Goal: Task Accomplishment & Management: Use online tool/utility

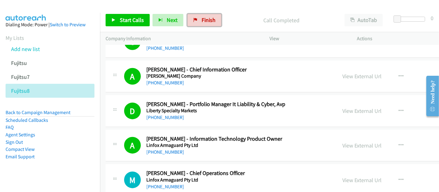
drag, startPoint x: 204, startPoint y: 21, endPoint x: 249, endPoint y: 22, distance: 45.7
click at [204, 21] on span "Finish" at bounding box center [209, 19] width 14 height 7
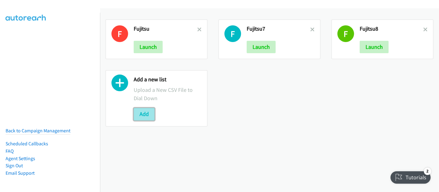
click at [144, 115] on button "Add" at bounding box center [144, 114] width 21 height 12
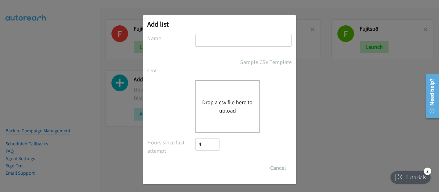
click at [219, 109] on button "Drop a csv file here to upload" at bounding box center [227, 106] width 51 height 17
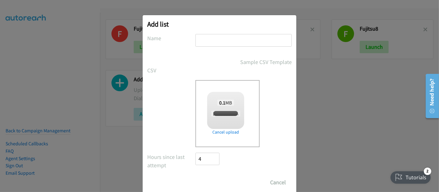
click at [218, 44] on input "text" at bounding box center [243, 40] width 96 height 13
checkbox input "true"
type input "Fujitsu"
click at [160, 64] on div "Sample CSV Template" at bounding box center [219, 62] width 144 height 8
click at [208, 181] on input "Save List" at bounding box center [211, 182] width 32 height 12
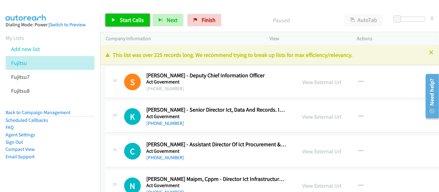
click at [138, 16] on link "Start Calls" at bounding box center [128, 20] width 44 height 12
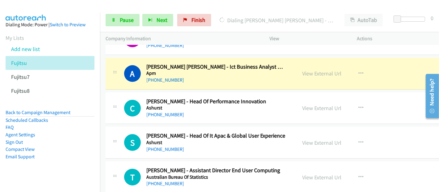
scroll to position [309, 0]
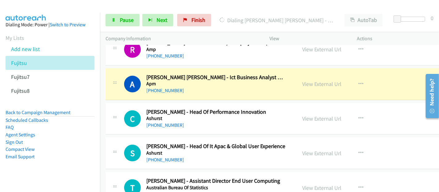
click at [189, 88] on div "[PHONE_NUMBER]" at bounding box center [216, 90] width 140 height 7
click at [321, 82] on link "View External Url" at bounding box center [322, 83] width 39 height 7
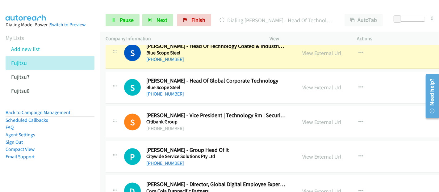
scroll to position [789, 0]
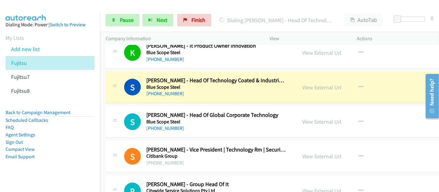
drag, startPoint x: 197, startPoint y: 92, endPoint x: 215, endPoint y: 98, distance: 19.6
click at [197, 92] on div "[PHONE_NUMBER]" at bounding box center [216, 93] width 140 height 7
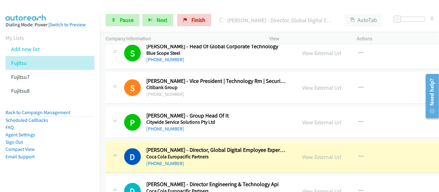
scroll to position [960, 0]
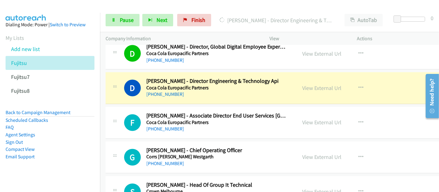
click at [194, 92] on div "[PHONE_NUMBER]" at bounding box center [216, 94] width 140 height 7
click at [315, 85] on link "View External Url" at bounding box center [322, 88] width 39 height 7
click at [114, 17] on link "Pause" at bounding box center [123, 20] width 34 height 12
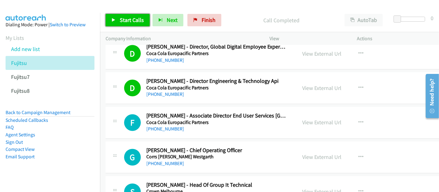
click at [122, 22] on span "Start Calls" at bounding box center [132, 19] width 24 height 7
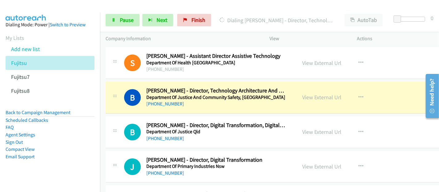
scroll to position [1372, 0]
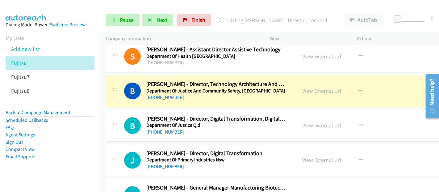
click at [131, 27] on div "Start Calls Pause Next Finish [PERSON_NAME] - Director, Technology Architecture…" at bounding box center [269, 20] width 339 height 24
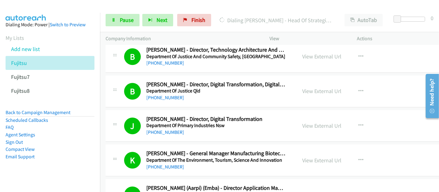
scroll to position [1543, 0]
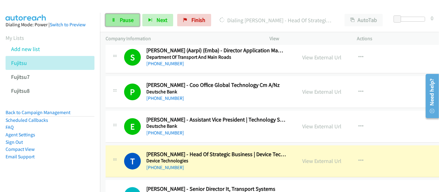
click at [125, 21] on span "Pause" at bounding box center [127, 19] width 14 height 7
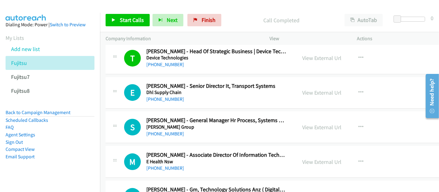
scroll to position [1783, 0]
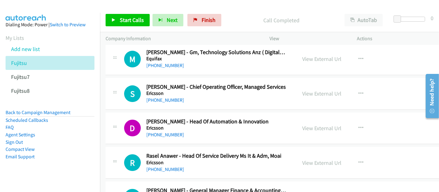
click at [127, 9] on div "Start Calls Pause Next Finish Call Completed AutoTab AutoTab 0" at bounding box center [269, 20] width 339 height 24
click at [128, 23] on span "Start Calls" at bounding box center [132, 19] width 24 height 7
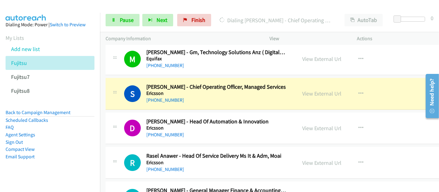
scroll to position [1818, 0]
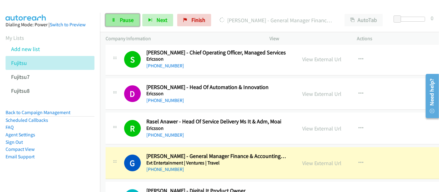
click at [129, 22] on span "Pause" at bounding box center [127, 19] width 14 height 7
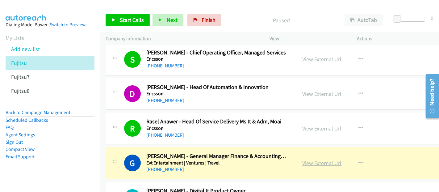
click at [304, 159] on link "View External Url" at bounding box center [322, 162] width 39 height 7
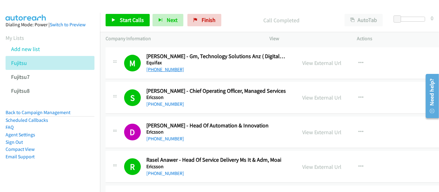
scroll to position [1749, 0]
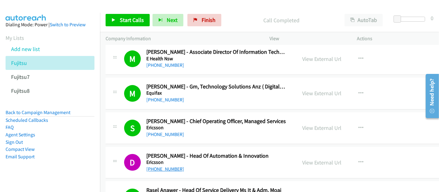
click at [172, 166] on link "[PHONE_NUMBER]" at bounding box center [165, 169] width 38 height 6
click at [158, 131] on link "[PHONE_NUMBER]" at bounding box center [165, 134] width 38 height 6
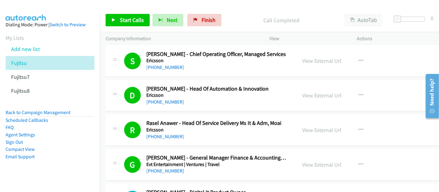
scroll to position [1818, 0]
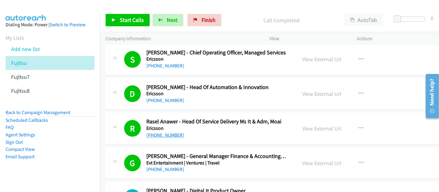
click at [163, 132] on link "[PHONE_NUMBER]" at bounding box center [165, 135] width 38 height 6
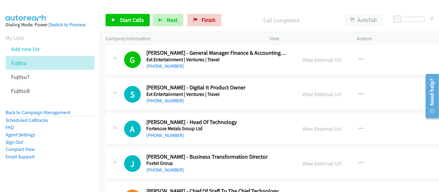
scroll to position [1852, 0]
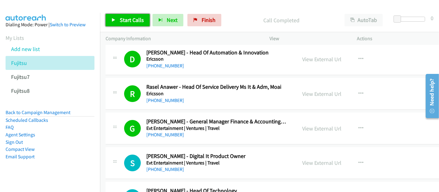
click at [127, 17] on span "Start Calls" at bounding box center [132, 19] width 24 height 7
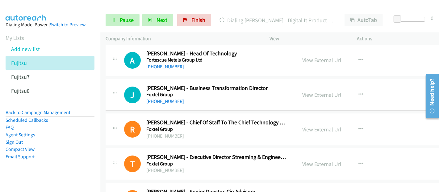
scroll to position [1955, 0]
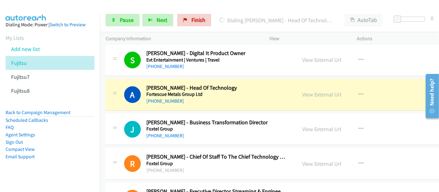
click at [195, 97] on div "[PHONE_NUMBER]" at bounding box center [216, 100] width 140 height 7
click at [309, 91] on link "View External Url" at bounding box center [322, 94] width 39 height 7
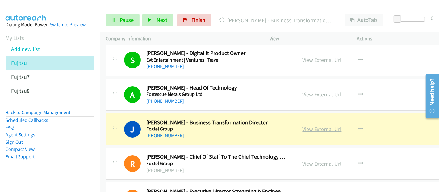
click at [317, 125] on link "View External Url" at bounding box center [322, 128] width 39 height 7
click at [121, 19] on span "Pause" at bounding box center [127, 19] width 14 height 7
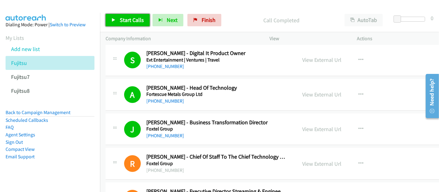
click at [138, 19] on span "Start Calls" at bounding box center [132, 19] width 24 height 7
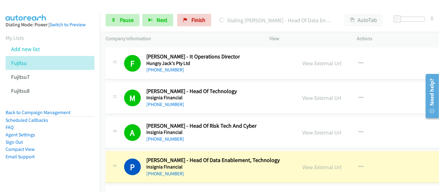
scroll to position [2607, 0]
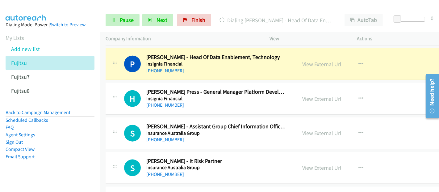
click at [198, 67] on div "[PHONE_NUMBER]" at bounding box center [216, 70] width 140 height 7
click at [315, 61] on link "View External Url" at bounding box center [322, 64] width 39 height 7
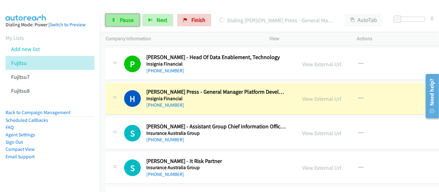
click at [124, 24] on link "Pause" at bounding box center [123, 20] width 34 height 12
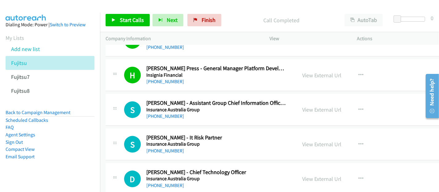
scroll to position [2641, 0]
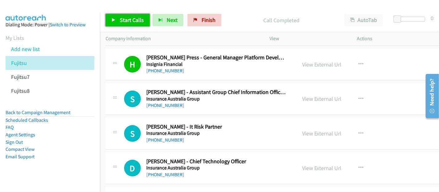
click at [141, 21] on span "Start Calls" at bounding box center [132, 19] width 24 height 7
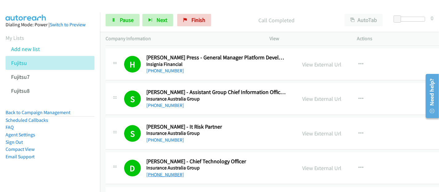
scroll to position [2709, 0]
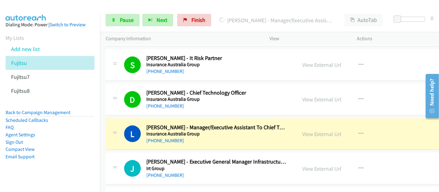
click at [62, 175] on aside "Dialing Mode: Power | Switch to Preview My Lists Add new list Fujitsu Fujitsu7 …" at bounding box center [50, 100] width 100 height 175
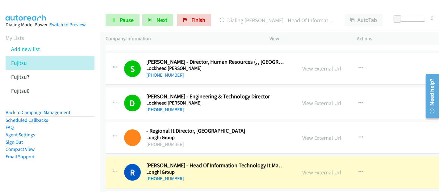
scroll to position [3396, 0]
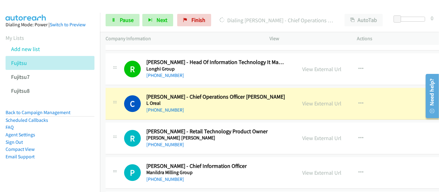
click at [190, 100] on h5 "L Oreal" at bounding box center [216, 103] width 140 height 6
click at [306, 100] on link "View External Url" at bounding box center [322, 103] width 39 height 7
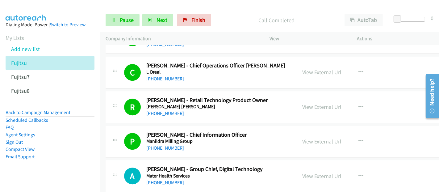
scroll to position [3498, 0]
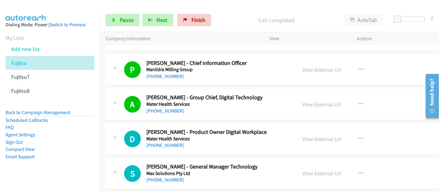
drag, startPoint x: 57, startPoint y: 167, endPoint x: 121, endPoint y: 109, distance: 86.8
click at [57, 167] on aside "Dialing Mode: Power | Switch to Preview My Lists Add new list Fujitsu Fujitsu7 …" at bounding box center [50, 100] width 100 height 175
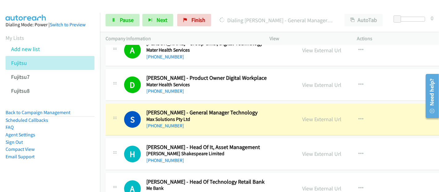
scroll to position [3567, 0]
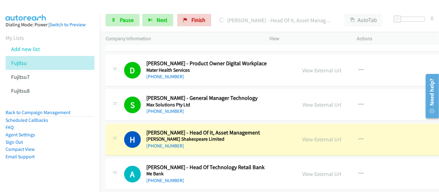
click at [205, 140] on div "H Callback Scheduled [PERSON_NAME] - Head Of It, Asset Management [PERSON_NAME]…" at bounding box center [286, 139] width 360 height 32
click at [313, 136] on link "View External Url" at bounding box center [322, 139] width 39 height 7
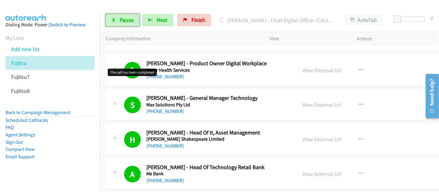
click at [123, 17] on span "Pause" at bounding box center [127, 19] width 14 height 7
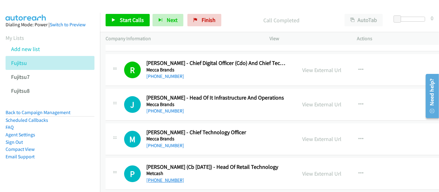
scroll to position [3773, 0]
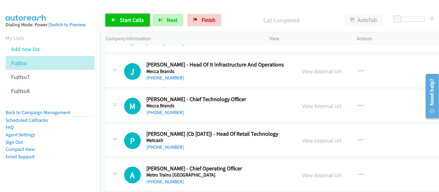
click at [138, 19] on span "Start Calls" at bounding box center [132, 19] width 24 height 7
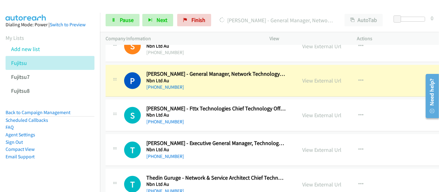
scroll to position [4322, 0]
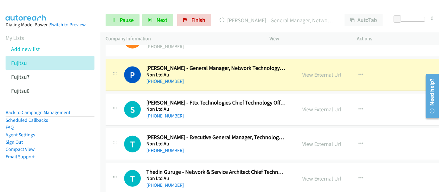
click at [195, 76] on div "P Callback Scheduled [PERSON_NAME] - General Manager, Network Technology Implem…" at bounding box center [286, 75] width 360 height 32
click at [303, 71] on link "View External Url" at bounding box center [322, 74] width 39 height 7
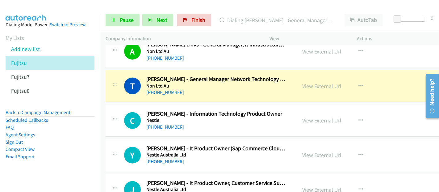
scroll to position [4493, 0]
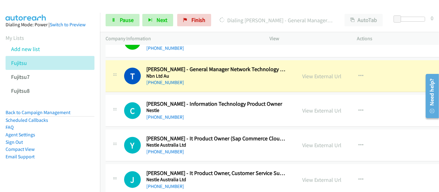
click at [193, 79] on div "[PHONE_NUMBER]" at bounding box center [216, 82] width 140 height 7
click at [305, 73] on link "View External Url" at bounding box center [322, 76] width 39 height 7
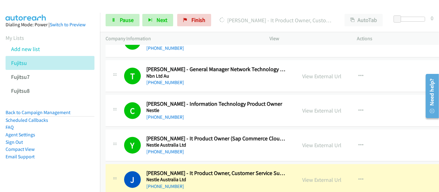
scroll to position [4561, 0]
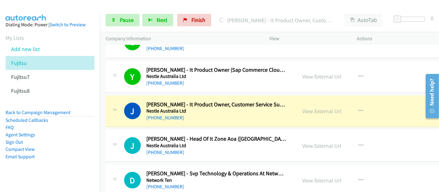
click at [200, 114] on div "[PHONE_NUMBER]" at bounding box center [216, 117] width 140 height 7
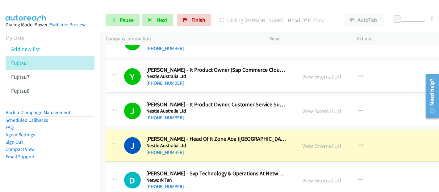
scroll to position [4630, 0]
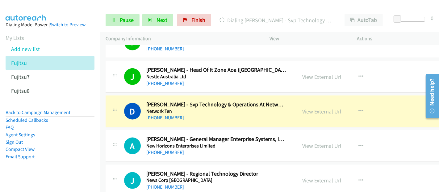
click at [202, 114] on div "[PHONE_NUMBER]" at bounding box center [216, 117] width 140 height 7
click at [314, 108] on link "View External Url" at bounding box center [322, 111] width 39 height 7
click at [119, 18] on link "Pause" at bounding box center [123, 20] width 34 height 12
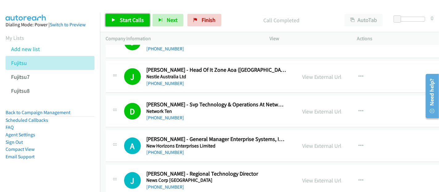
click at [127, 23] on span "Start Calls" at bounding box center [132, 19] width 24 height 7
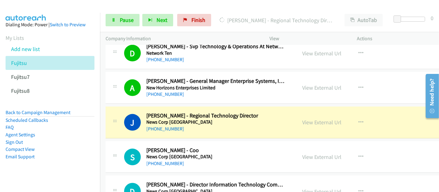
scroll to position [4699, 0]
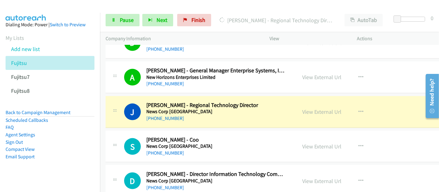
click at [194, 115] on div "[PHONE_NUMBER]" at bounding box center [216, 118] width 140 height 7
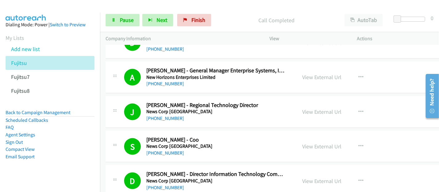
scroll to position [4802, 0]
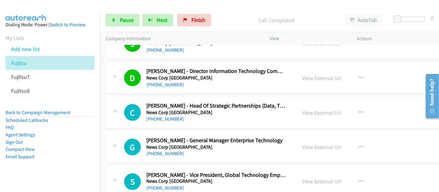
click at [199, 81] on div "[PHONE_NUMBER]" at bounding box center [216, 84] width 140 height 7
click at [170, 81] on link "[PHONE_NUMBER]" at bounding box center [165, 84] width 38 height 6
click at [190, 81] on div "[PHONE_NUMBER]" at bounding box center [216, 84] width 140 height 7
click at [202, 75] on div "D Callback Scheduled [PERSON_NAME] - Director Information Technology Commercial…" at bounding box center [286, 78] width 360 height 32
click at [154, 81] on link "[PHONE_NUMBER]" at bounding box center [165, 84] width 38 height 6
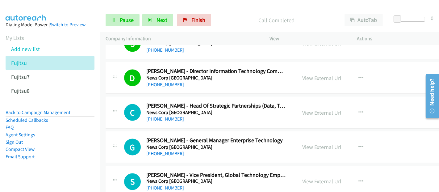
click at [203, 81] on div "[PHONE_NUMBER]" at bounding box center [216, 84] width 140 height 7
click at [306, 74] on link "View External Url" at bounding box center [322, 77] width 39 height 7
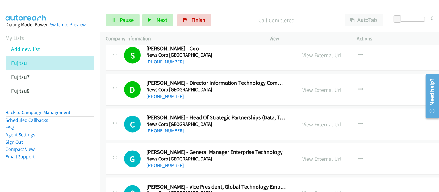
scroll to position [4767, 0]
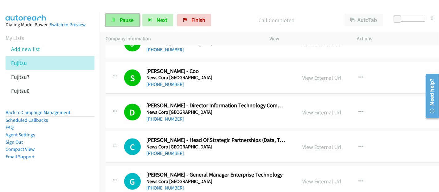
click at [126, 22] on span "Pause" at bounding box center [127, 19] width 14 height 7
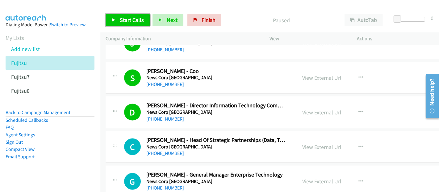
click at [122, 19] on span "Start Calls" at bounding box center [132, 19] width 24 height 7
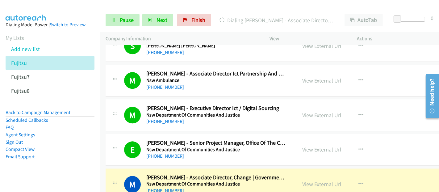
scroll to position [5282, 0]
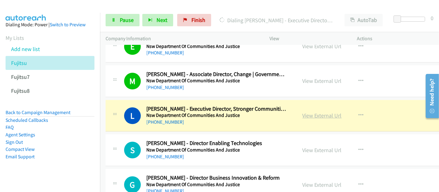
click at [307, 112] on link "View External Url" at bounding box center [322, 115] width 39 height 7
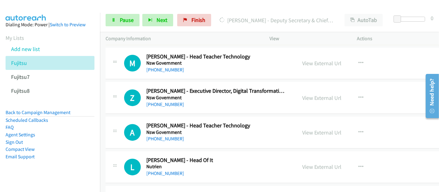
scroll to position [5473, 0]
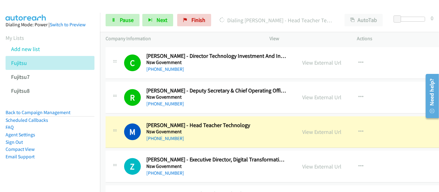
click at [190, 135] on div "[PHONE_NUMBER]" at bounding box center [216, 138] width 140 height 7
click at [314, 128] on link "View External Url" at bounding box center [322, 131] width 39 height 7
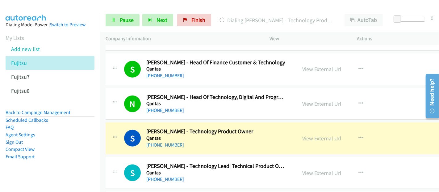
scroll to position [6399, 0]
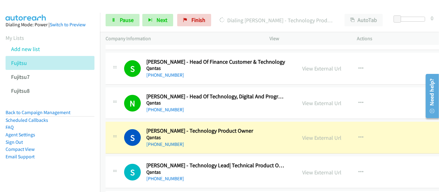
click at [190, 140] on div "[PHONE_NUMBER]" at bounding box center [216, 143] width 140 height 7
click at [316, 134] on link "View External Url" at bounding box center [322, 137] width 39 height 7
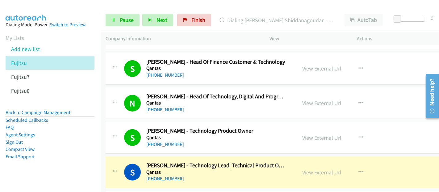
scroll to position [6467, 0]
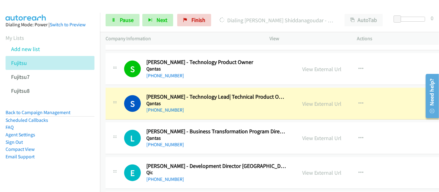
click at [195, 106] on div "[PHONE_NUMBER]" at bounding box center [216, 109] width 140 height 7
click at [313, 100] on link "View External Url" at bounding box center [322, 103] width 39 height 7
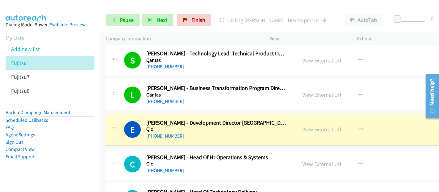
scroll to position [6536, 0]
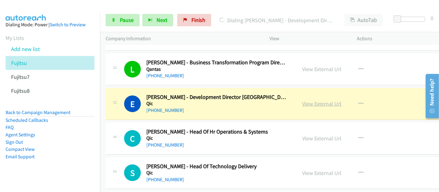
click at [309, 100] on link "View External Url" at bounding box center [322, 103] width 39 height 7
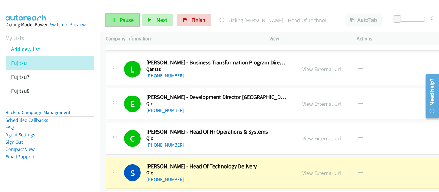
click at [120, 21] on span "Pause" at bounding box center [127, 19] width 14 height 7
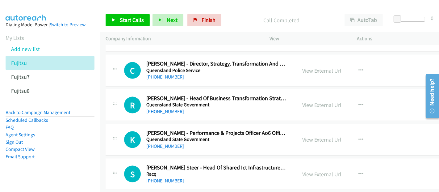
scroll to position [6639, 0]
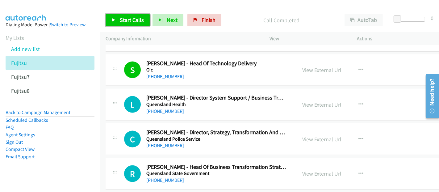
click at [135, 22] on span "Start Calls" at bounding box center [132, 19] width 24 height 7
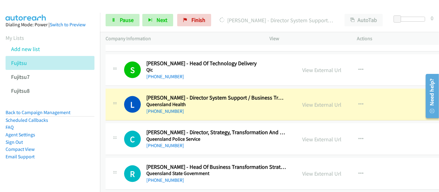
click at [79, 173] on aside "Dialing Mode: Power | Switch to Preview My Lists Add new list Fujitsu Fujitsu7 …" at bounding box center [50, 100] width 100 height 175
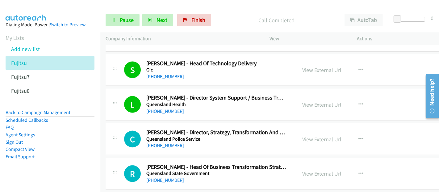
drag, startPoint x: 195, startPoint y: 89, endPoint x: 271, endPoint y: 98, distance: 77.2
click at [195, 101] on h5 "Queensland Health" at bounding box center [216, 104] width 140 height 6
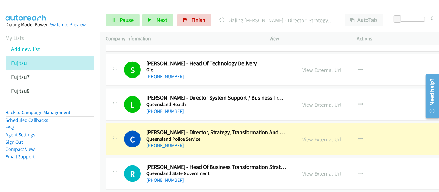
click at [198, 107] on div "[PHONE_NUMBER]" at bounding box center [216, 110] width 140 height 7
click at [315, 101] on link "View External Url" at bounding box center [322, 104] width 39 height 7
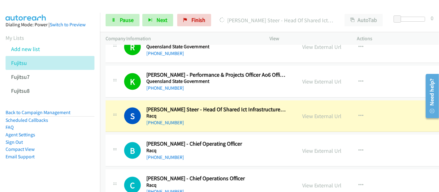
scroll to position [6776, 0]
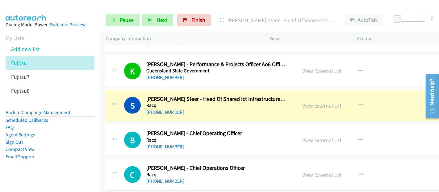
click at [186, 123] on td "B Callback Scheduled [PERSON_NAME] - Chief Operating Officer [PERSON_NAME] [GEO…" at bounding box center [285, 140] width 371 height 35
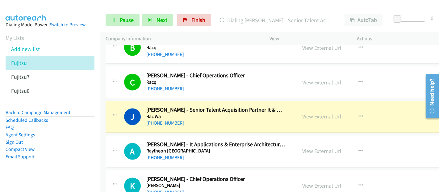
scroll to position [6879, 0]
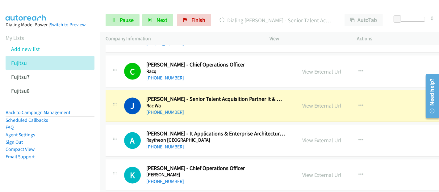
click at [197, 109] on div "[PHONE_NUMBER]" at bounding box center [216, 112] width 140 height 7
click at [307, 102] on link "View External Url" at bounding box center [322, 105] width 39 height 7
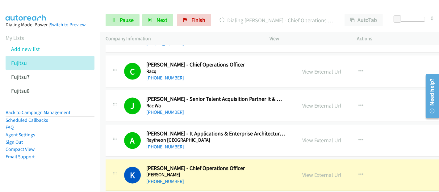
click at [193, 109] on div "[PHONE_NUMBER]" at bounding box center [216, 112] width 140 height 7
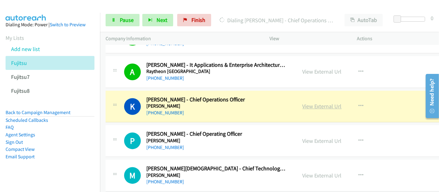
click at [307, 103] on link "View External Url" at bounding box center [322, 106] width 39 height 7
click at [120, 19] on span "Pause" at bounding box center [127, 19] width 14 height 7
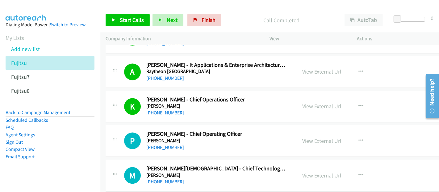
click at [242, 109] on div "[PHONE_NUMBER]" at bounding box center [216, 112] width 140 height 7
